Goal: Obtain resource: Download file/media

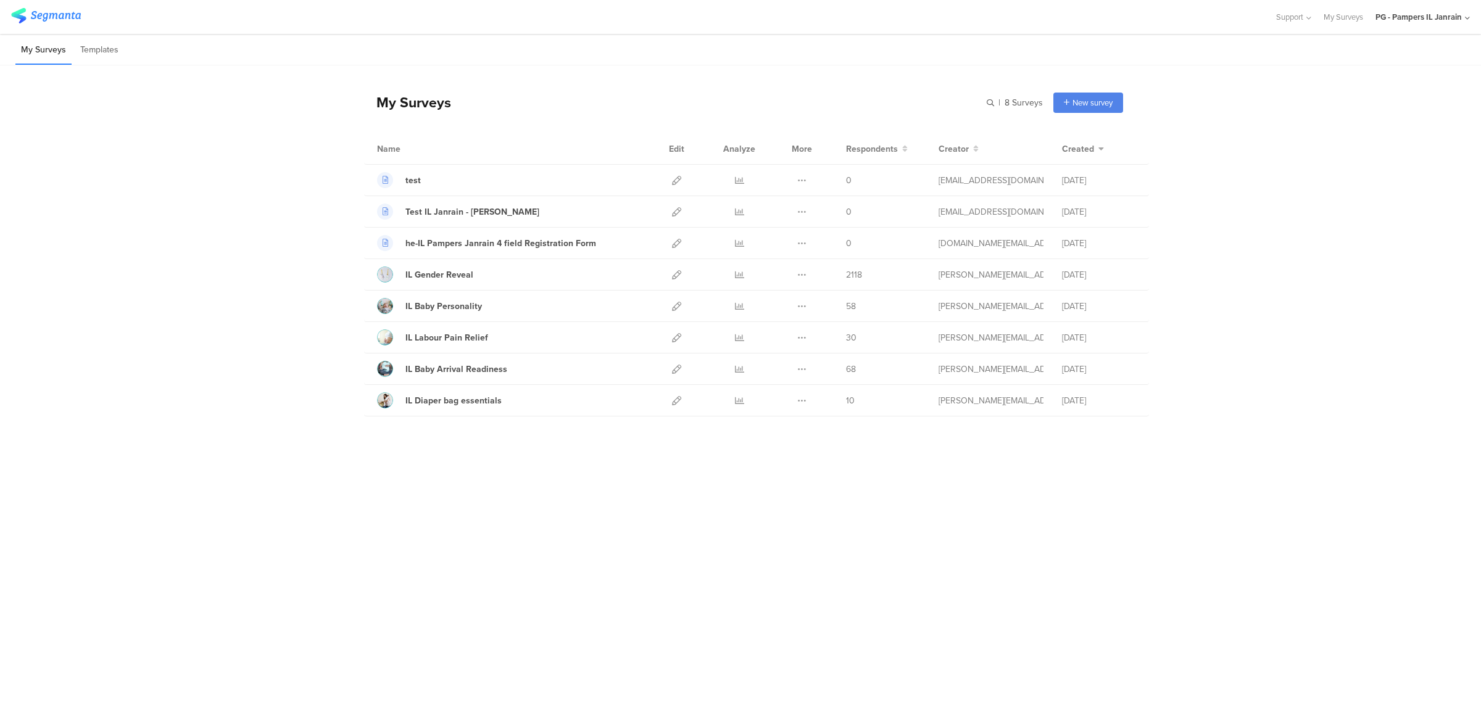
click at [1456, 17] on div "PG - Pampers IL Janrain" at bounding box center [1418, 17] width 86 height 12
click at [1387, 125] on div "PG India Brands Member" at bounding box center [1396, 133] width 170 height 27
click at [1431, 11] on div "PG - Pampers IL Janrain" at bounding box center [1418, 17] width 86 height 12
click at [1365, 111] on span "PG - Pampers IN Janrain" at bounding box center [1368, 107] width 84 height 12
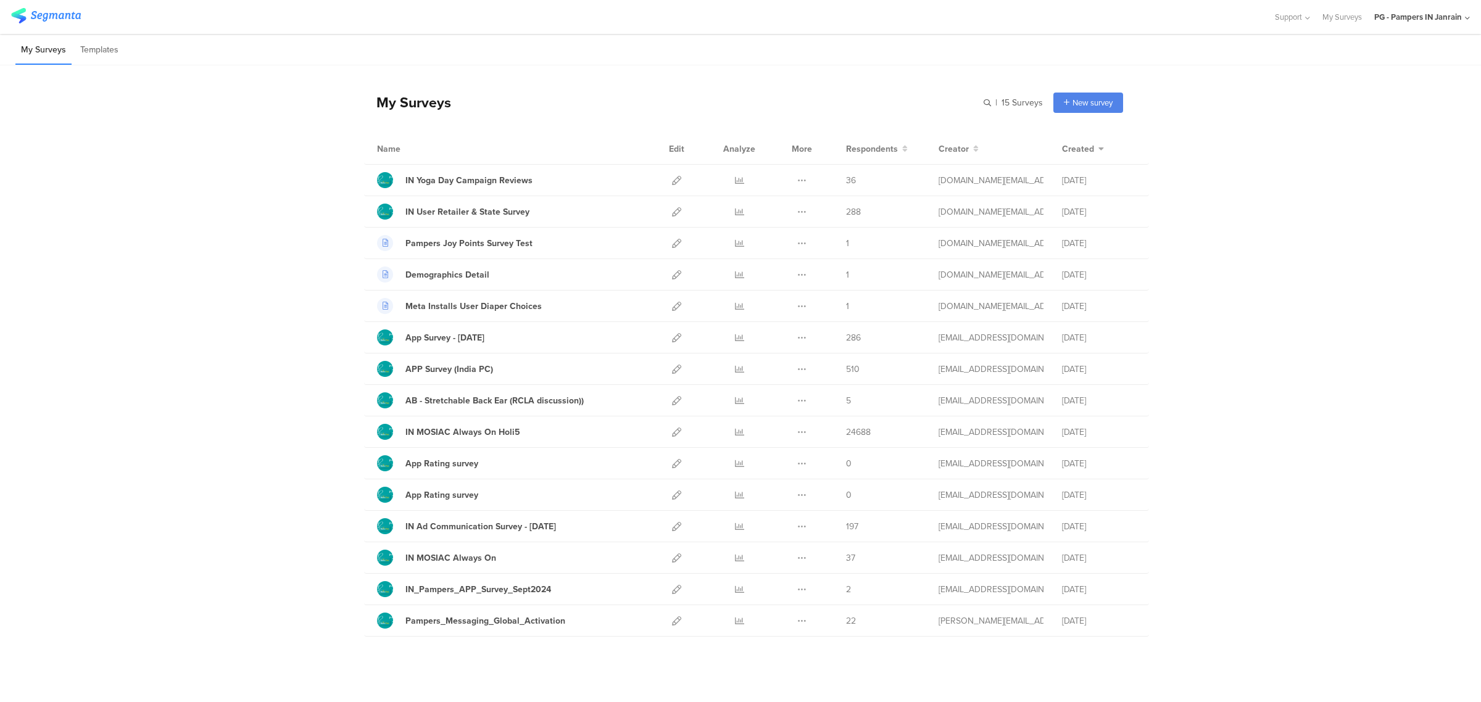
click at [1391, 17] on div "PG - Pampers IN Janrain" at bounding box center [1418, 17] width 88 height 12
click at [1345, 128] on span "PG India Brands" at bounding box center [1353, 133] width 55 height 12
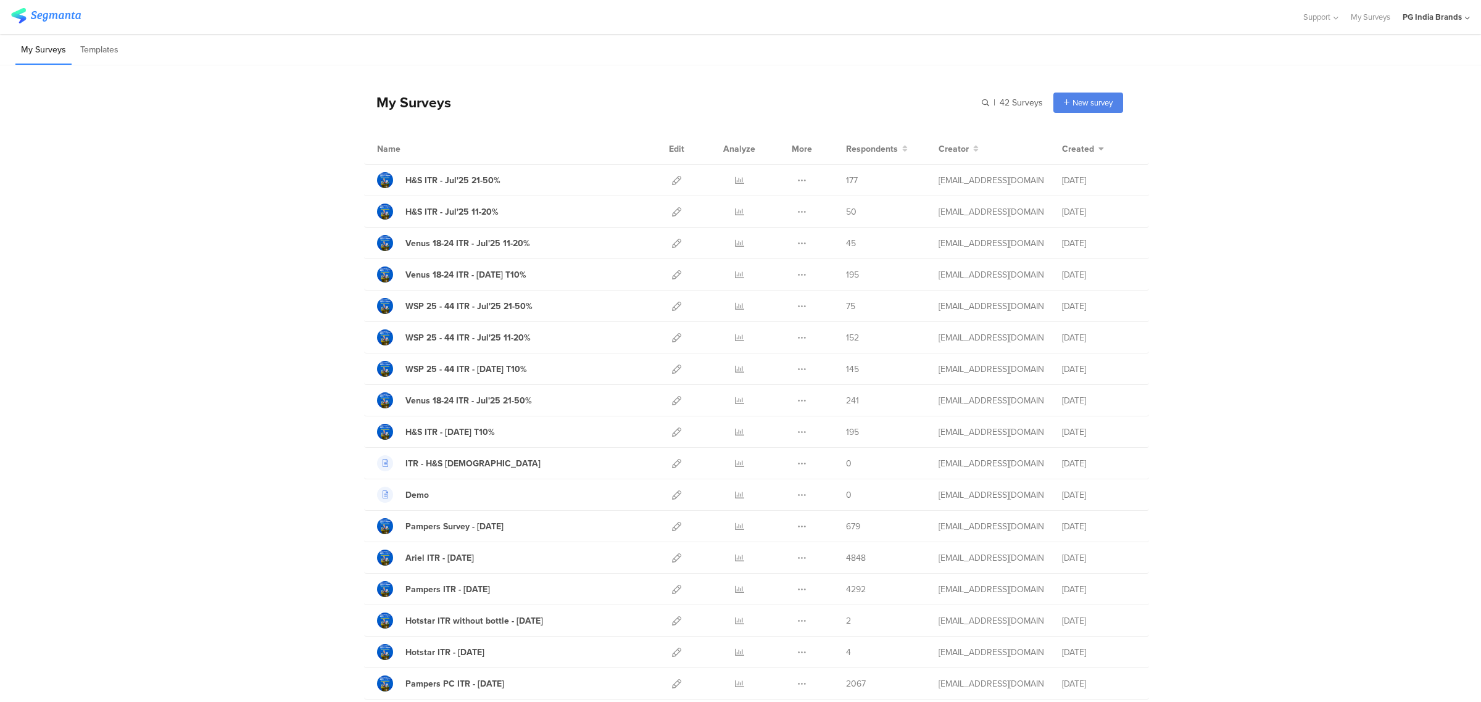
click at [735, 531] on icon at bounding box center [739, 526] width 9 height 9
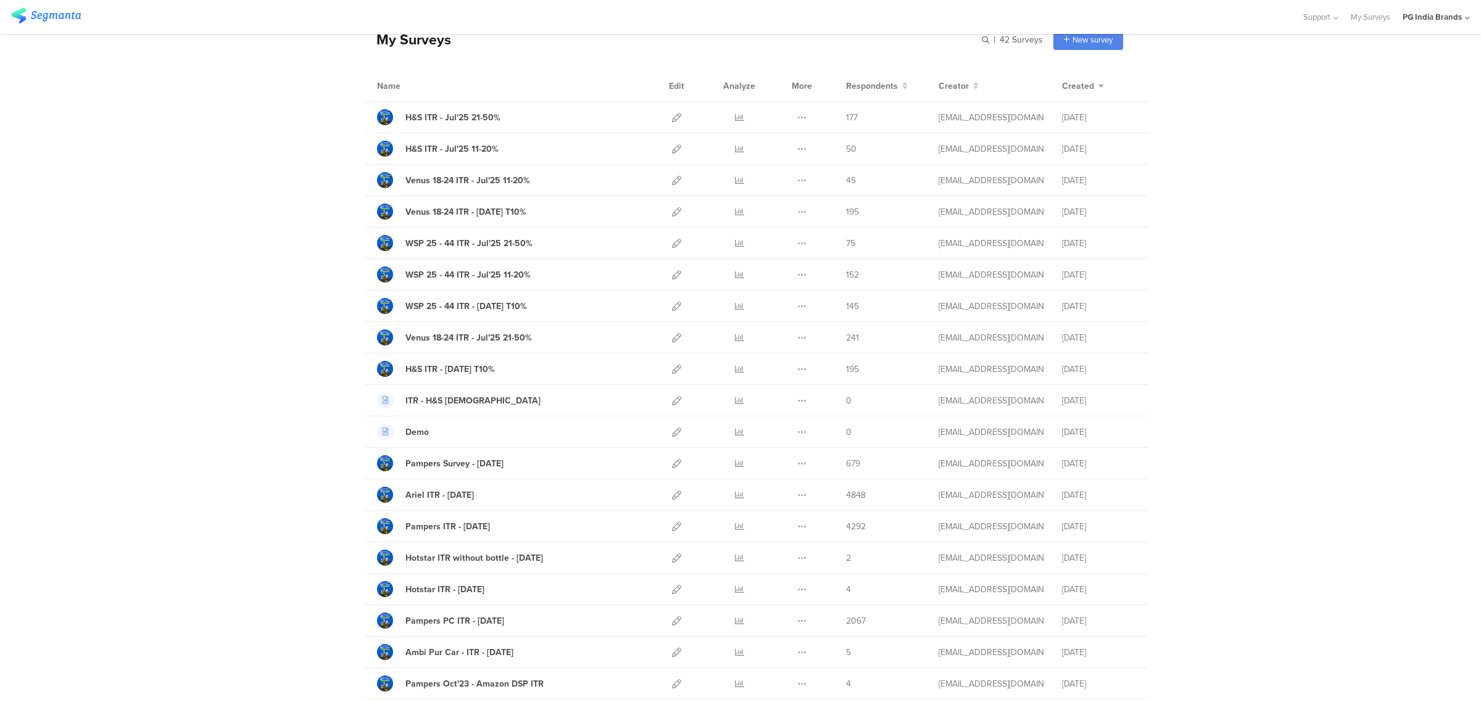
scroll to position [70, 0]
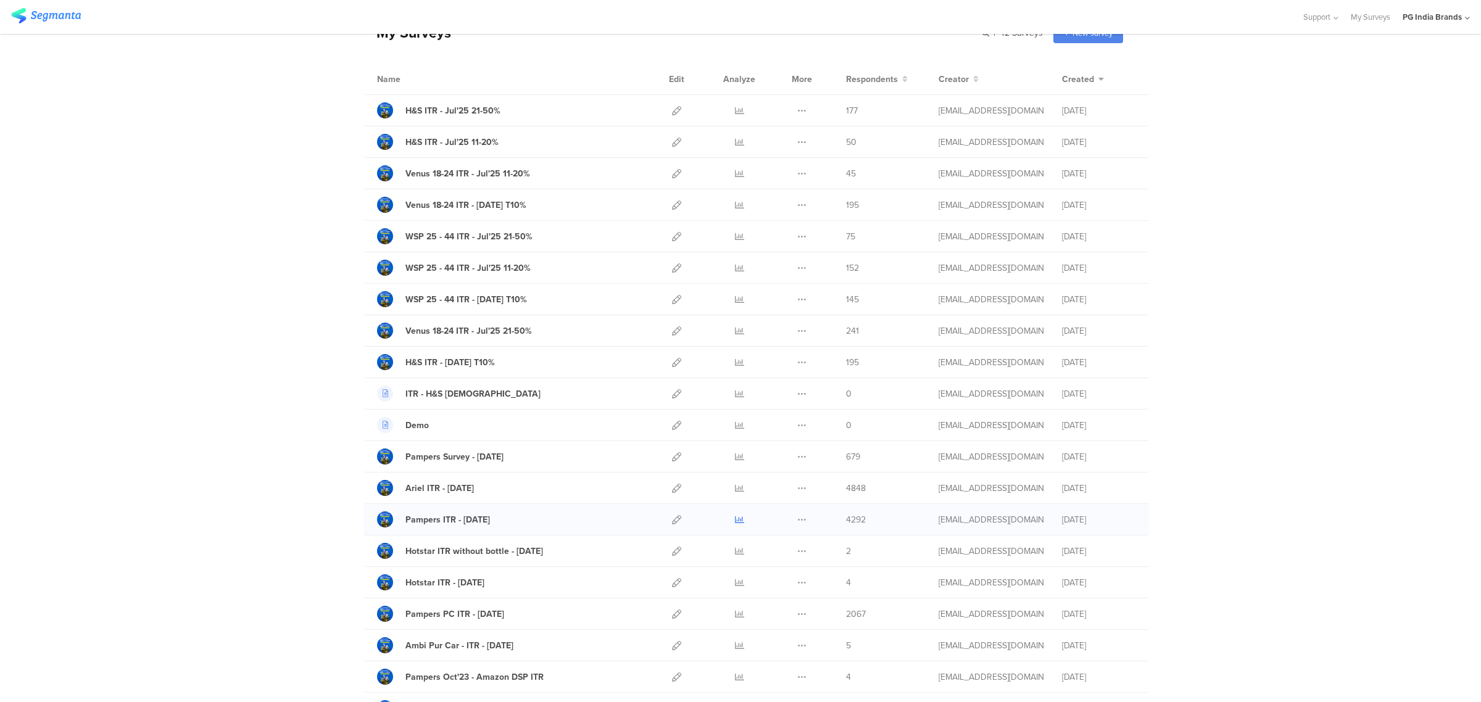
click at [735, 523] on icon at bounding box center [739, 519] width 9 height 9
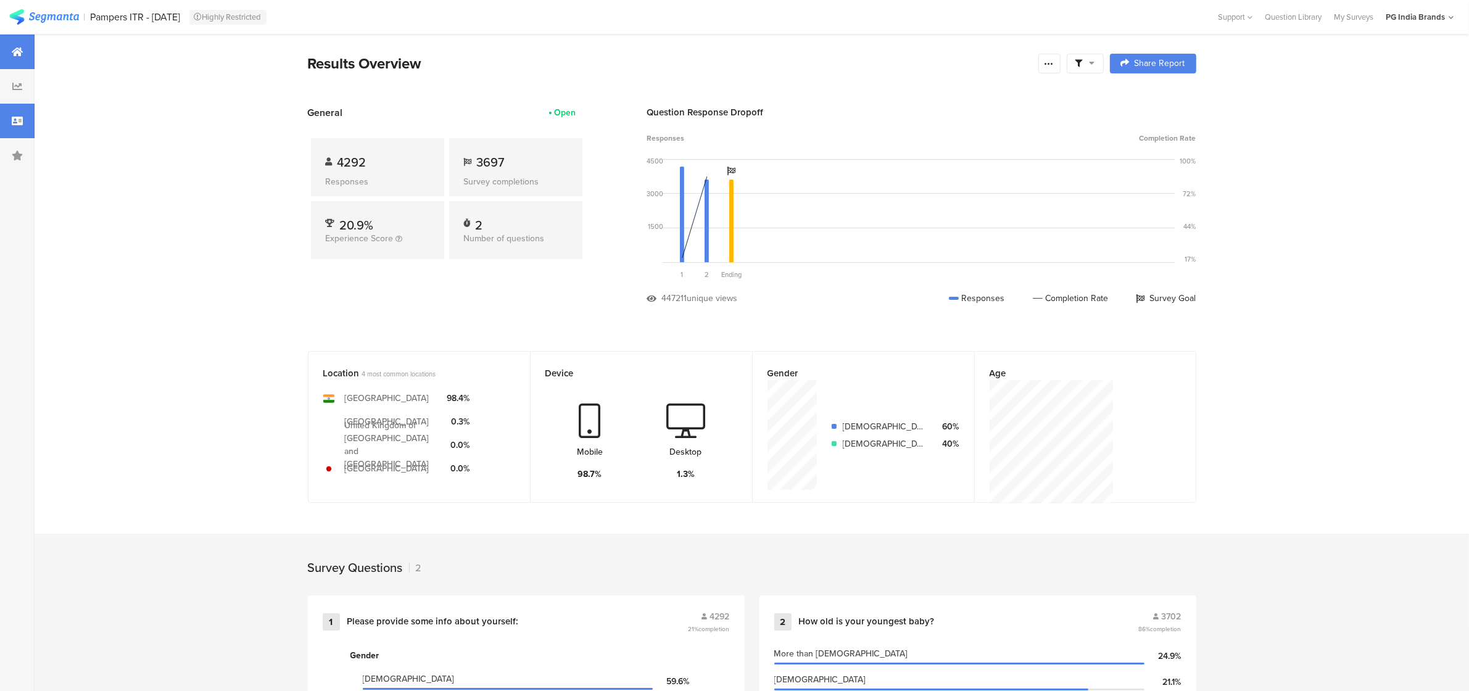
click at [17, 122] on icon at bounding box center [17, 121] width 11 height 10
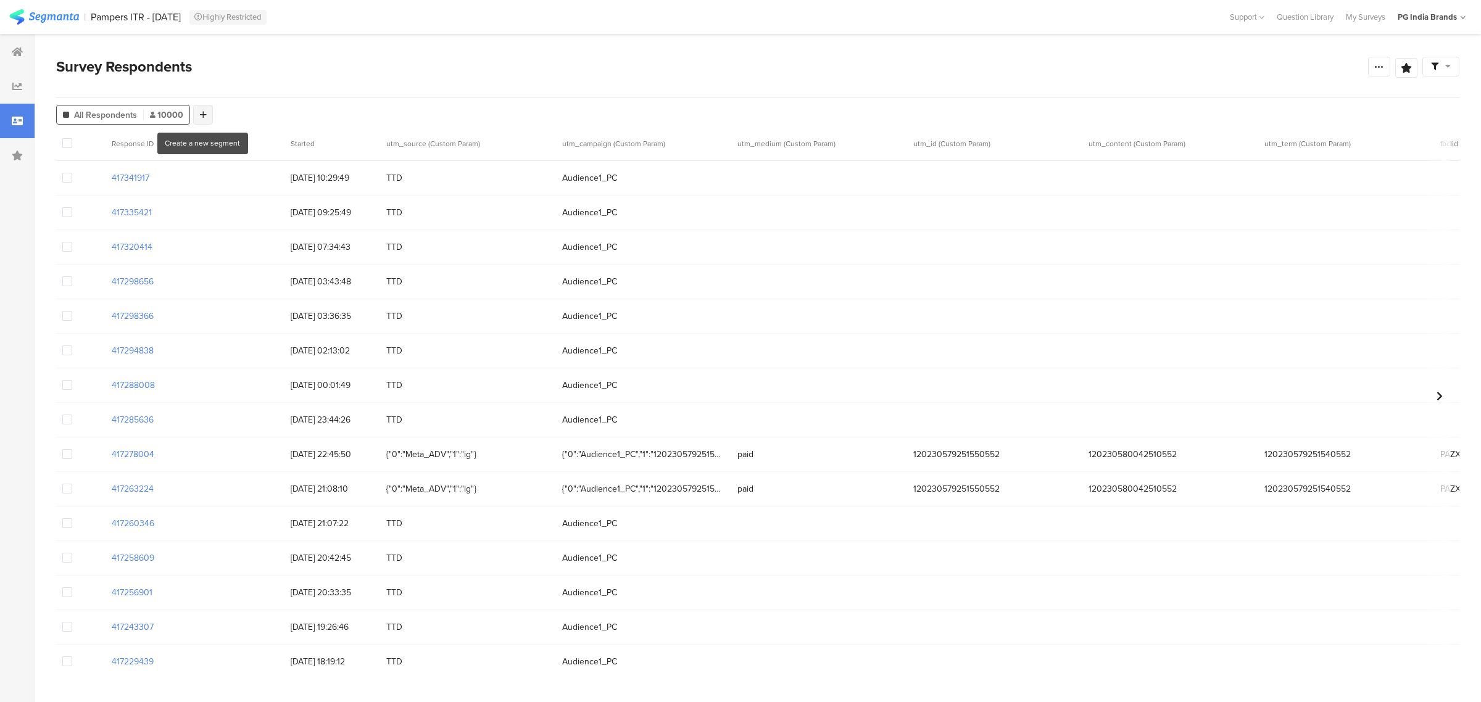
click at [197, 115] on div at bounding box center [203, 115] width 20 height 20
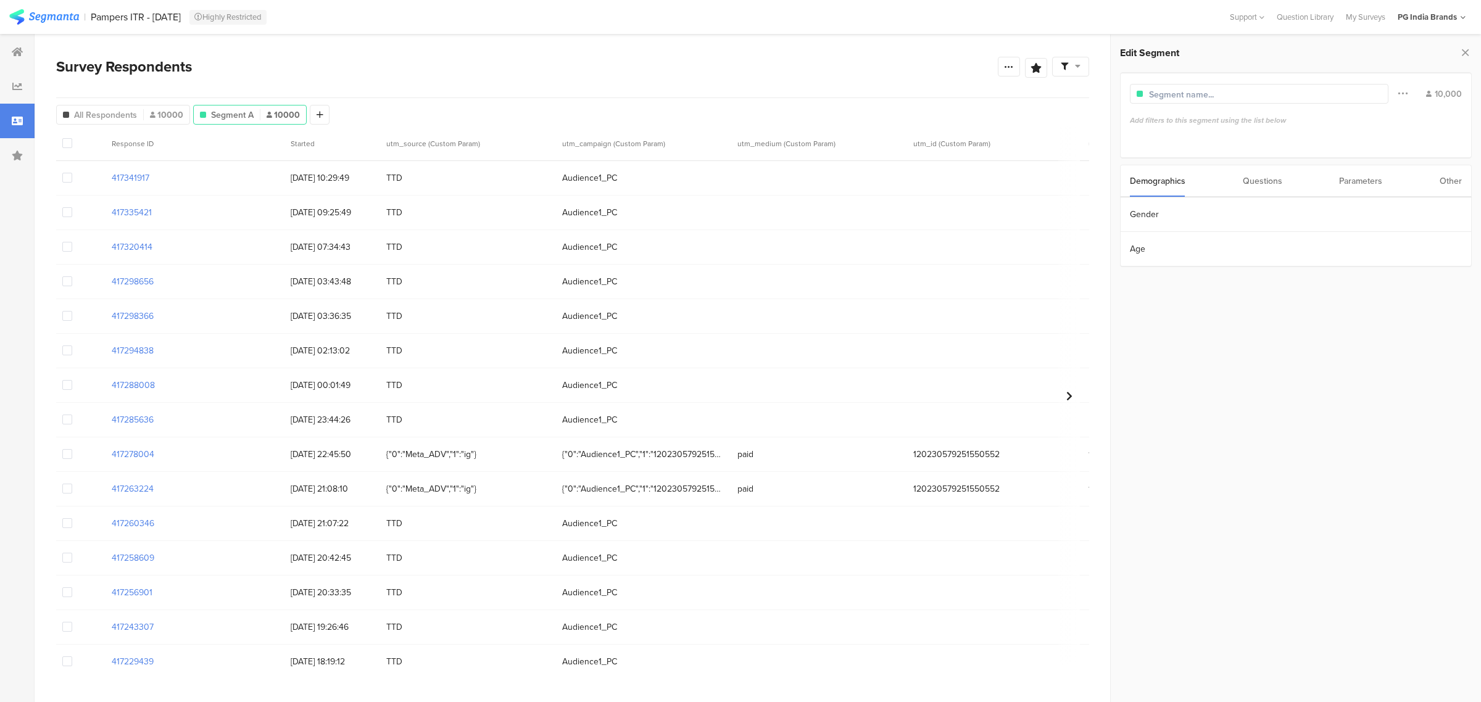
click at [1365, 178] on div "Parameters" at bounding box center [1360, 180] width 43 height 31
click at [1231, 207] on section "utm_source" at bounding box center [1295, 214] width 350 height 35
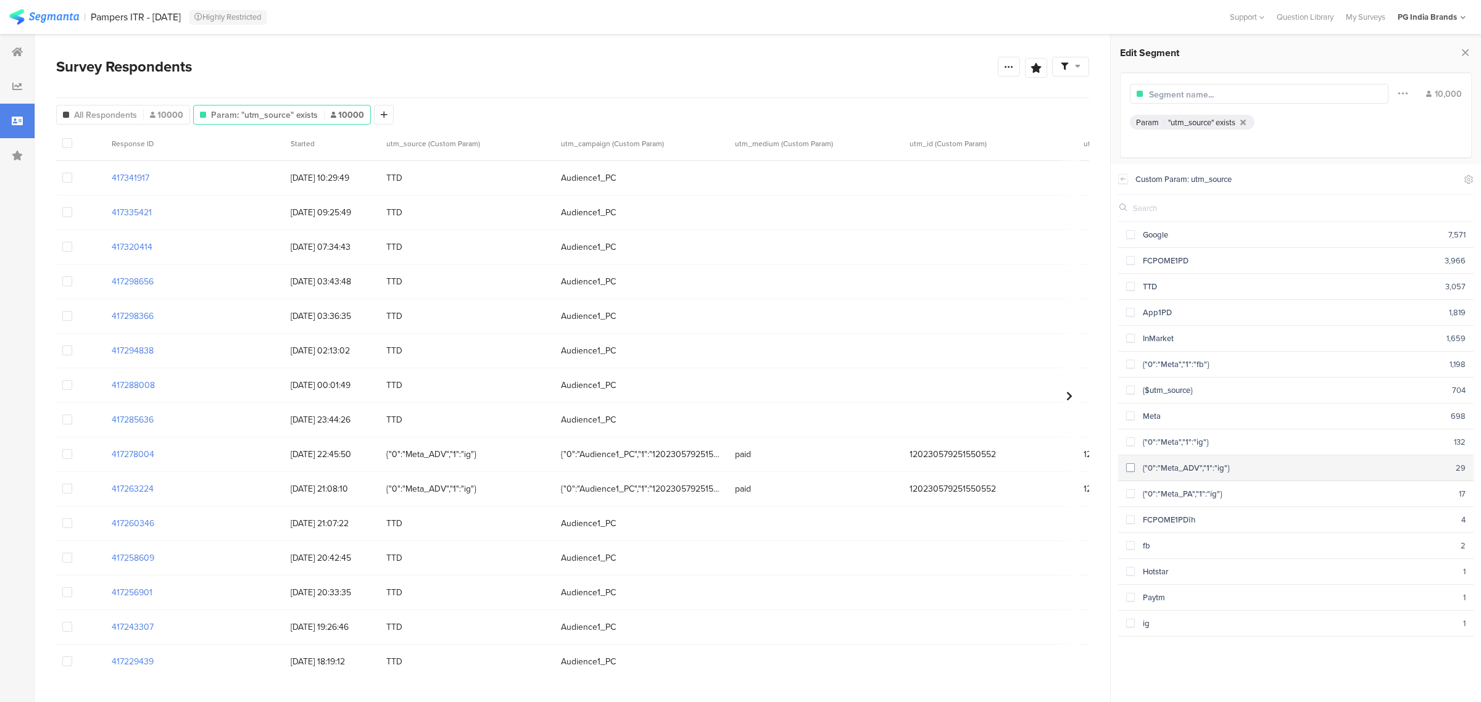
click at [1130, 465] on span at bounding box center [1130, 467] width 9 height 9
click at [1129, 490] on span at bounding box center [1130, 493] width 9 height 9
click at [1129, 439] on span at bounding box center [1130, 441] width 9 height 9
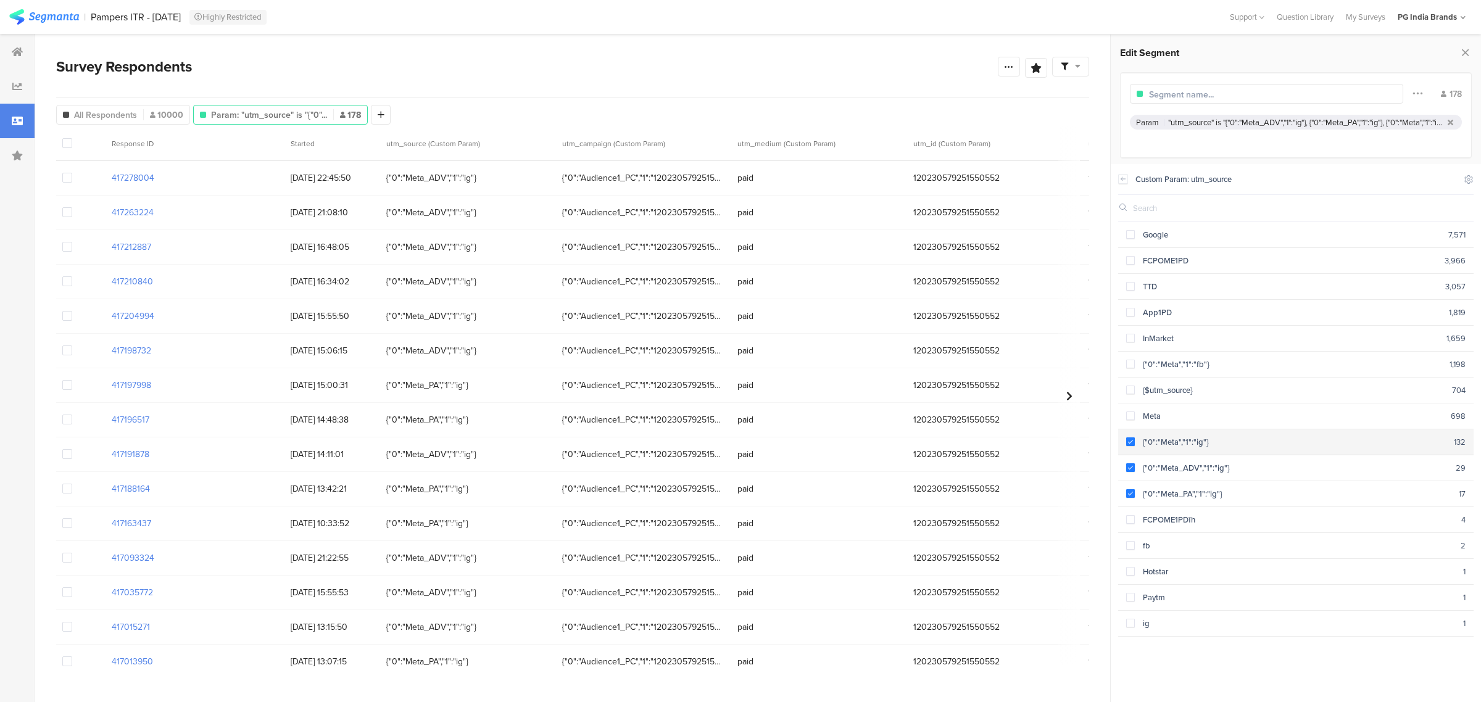
click at [1130, 439] on span at bounding box center [1130, 441] width 9 height 9
click at [374, 119] on icon at bounding box center [377, 114] width 7 height 9
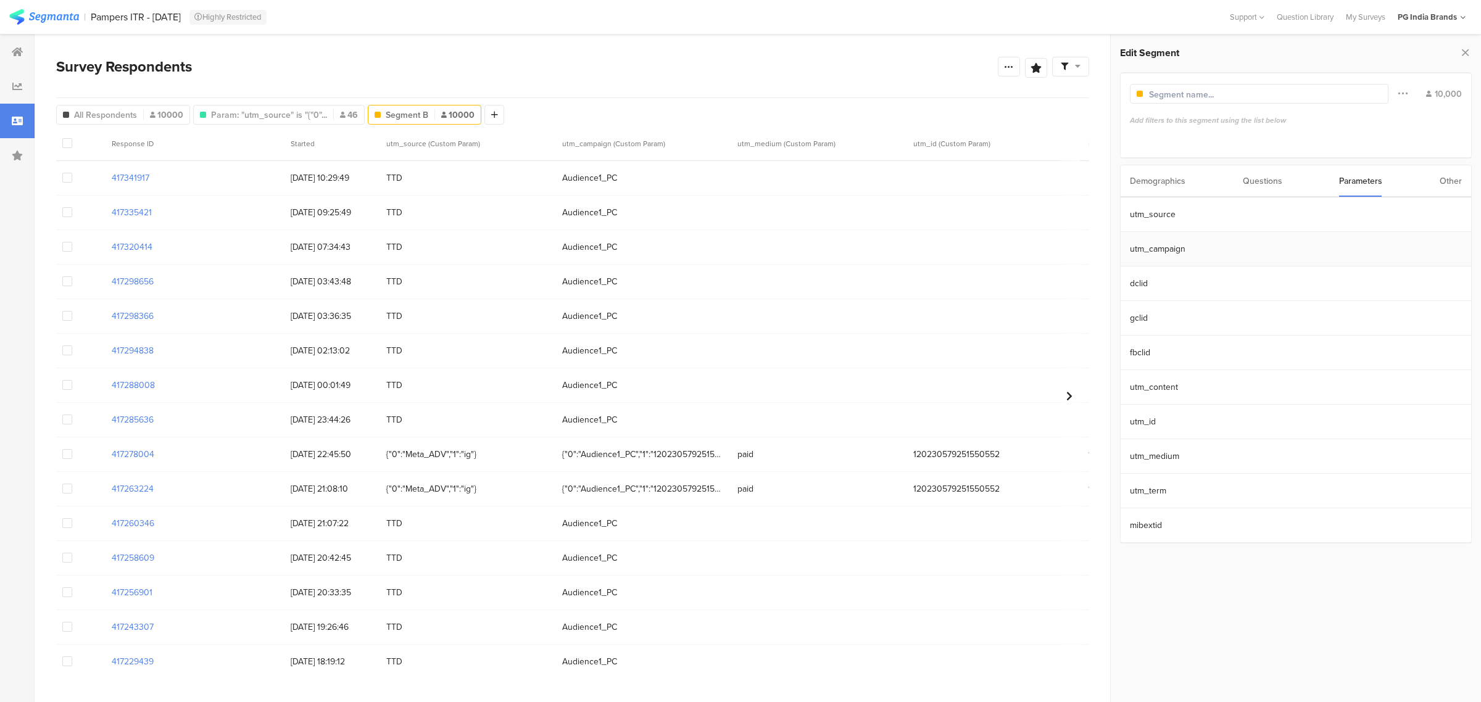
click at [1265, 254] on section "utm_campaign" at bounding box center [1295, 249] width 350 height 35
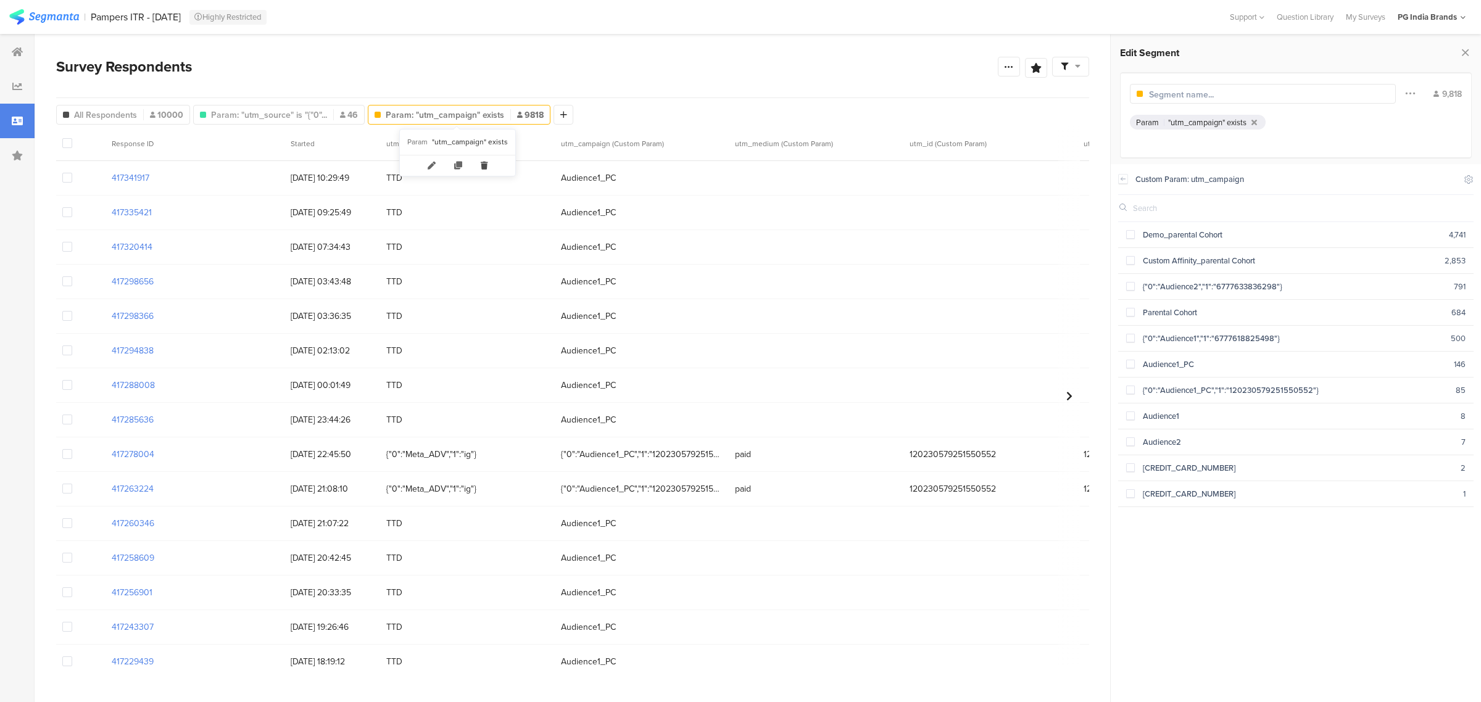
click at [478, 164] on icon at bounding box center [483, 165] width 25 height 20
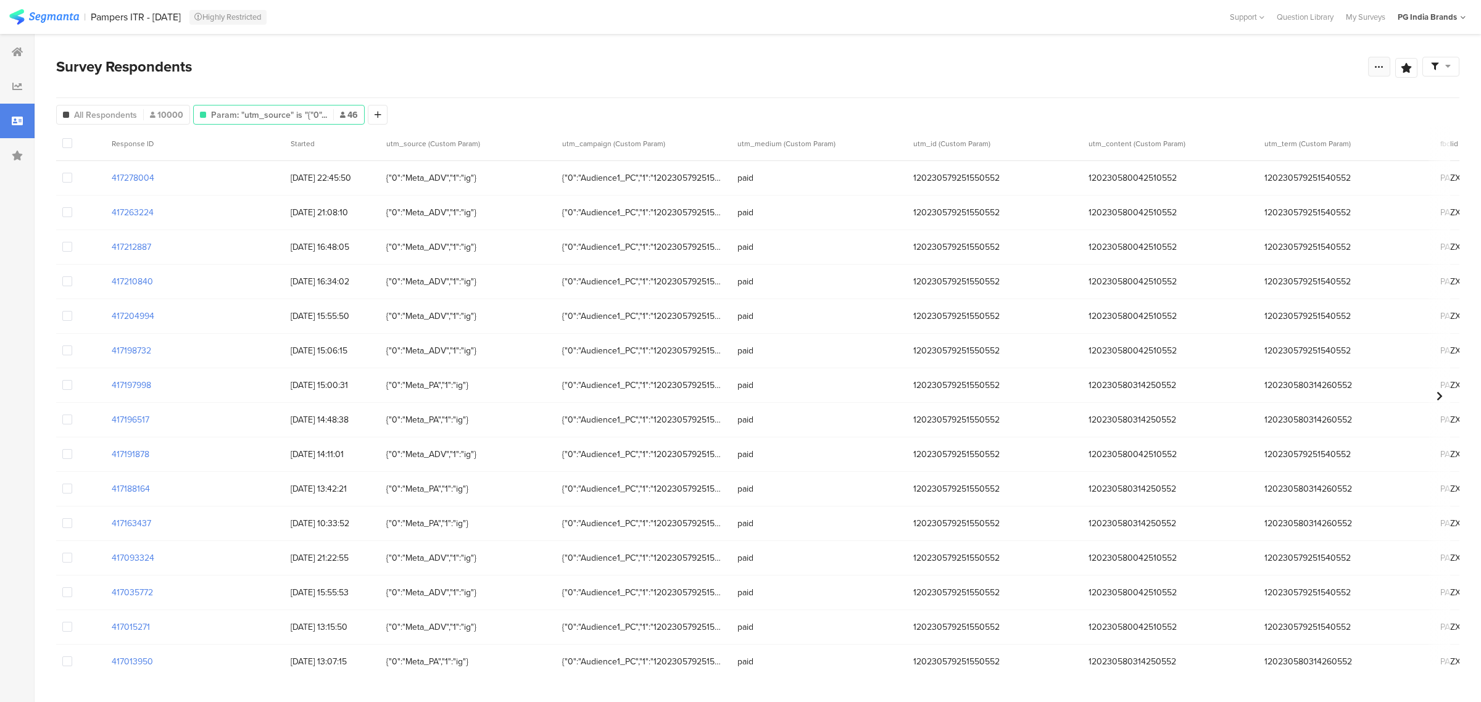
click at [1374, 68] on icon at bounding box center [1379, 67] width 10 height 10
click at [1255, 192] on span "Export Results" at bounding box center [1245, 191] width 56 height 13
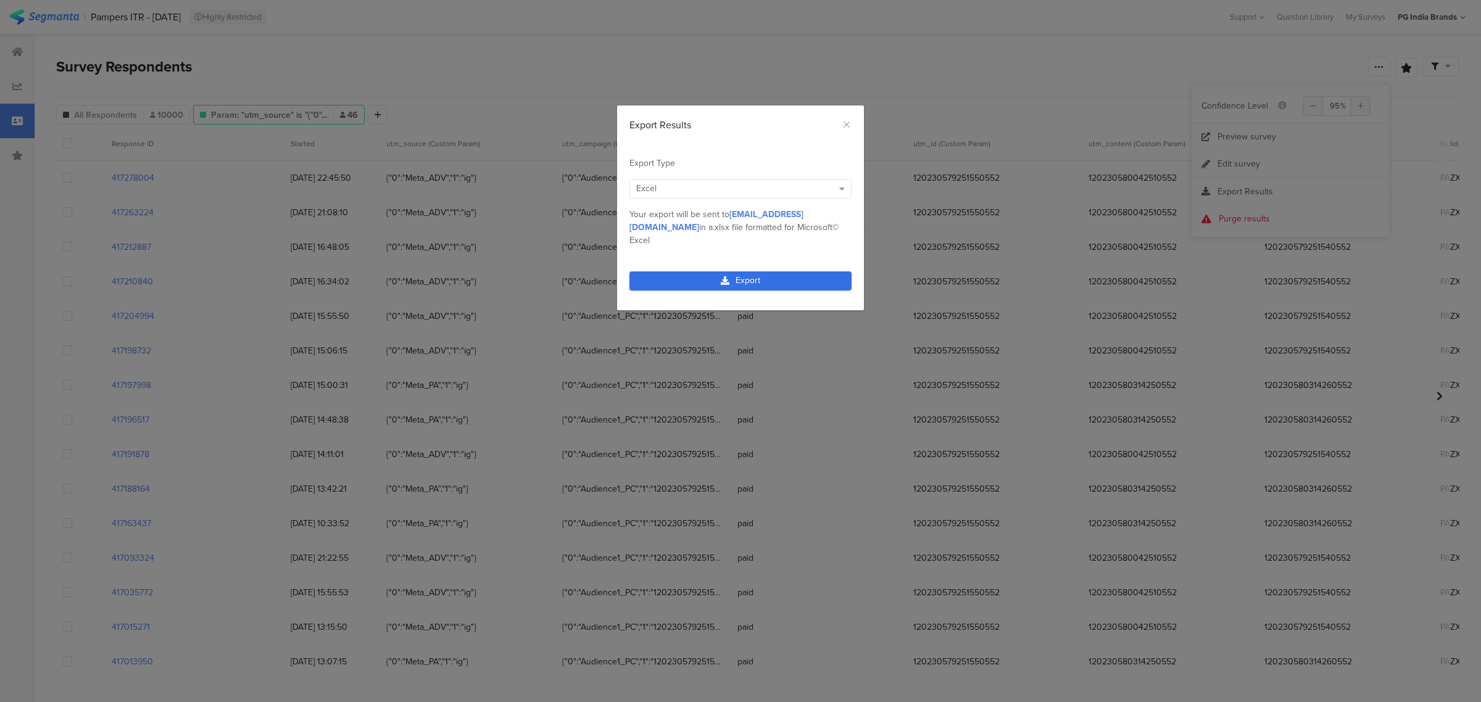
click at [721, 276] on icon "dialog" at bounding box center [725, 280] width 9 height 9
